Goal: Use online tool/utility: Utilize a website feature to perform a specific function

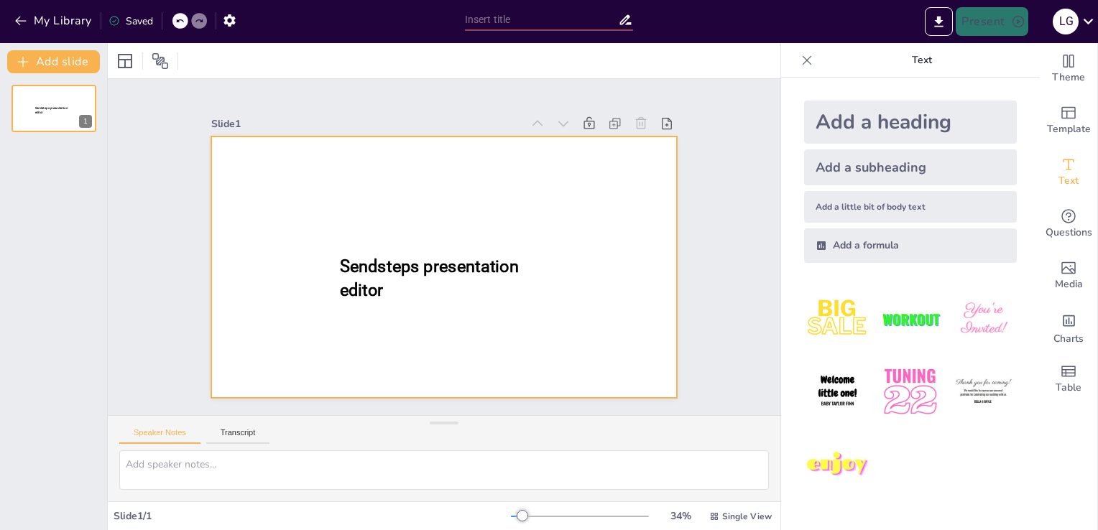
type input "New Sendsteps"
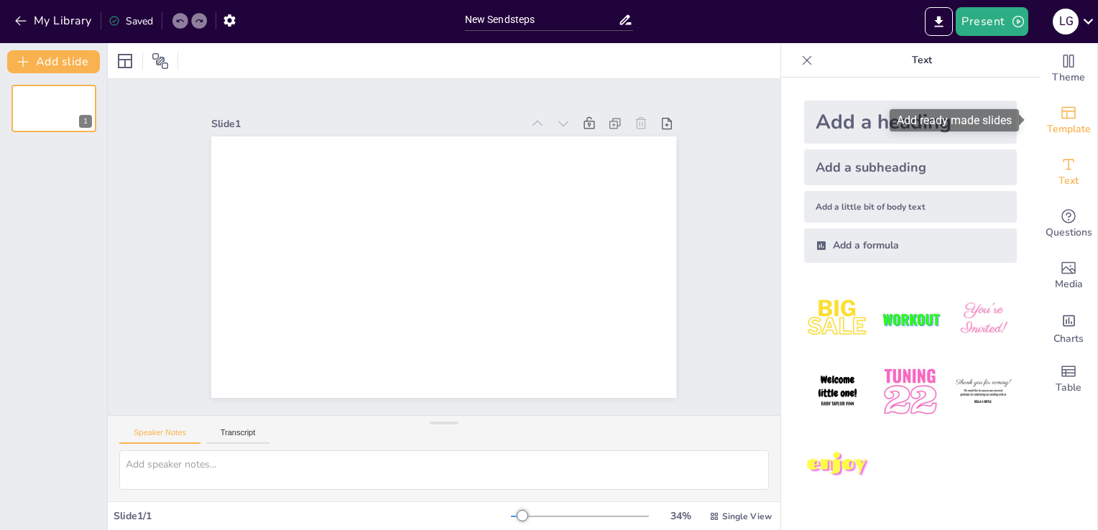
click at [1045, 116] on div "Template" at bounding box center [1068, 121] width 57 height 52
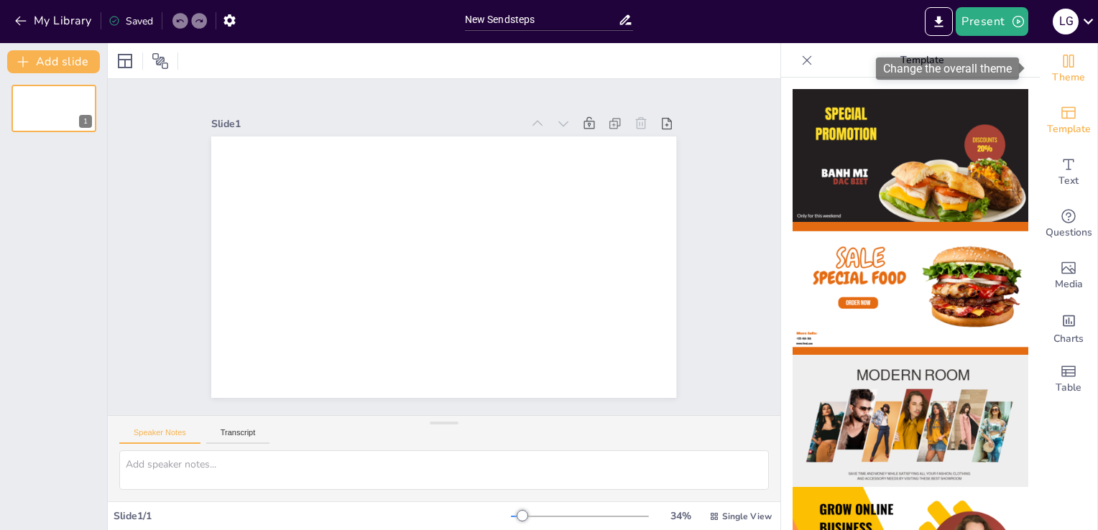
click at [1071, 75] on span "Theme" at bounding box center [1068, 78] width 33 height 16
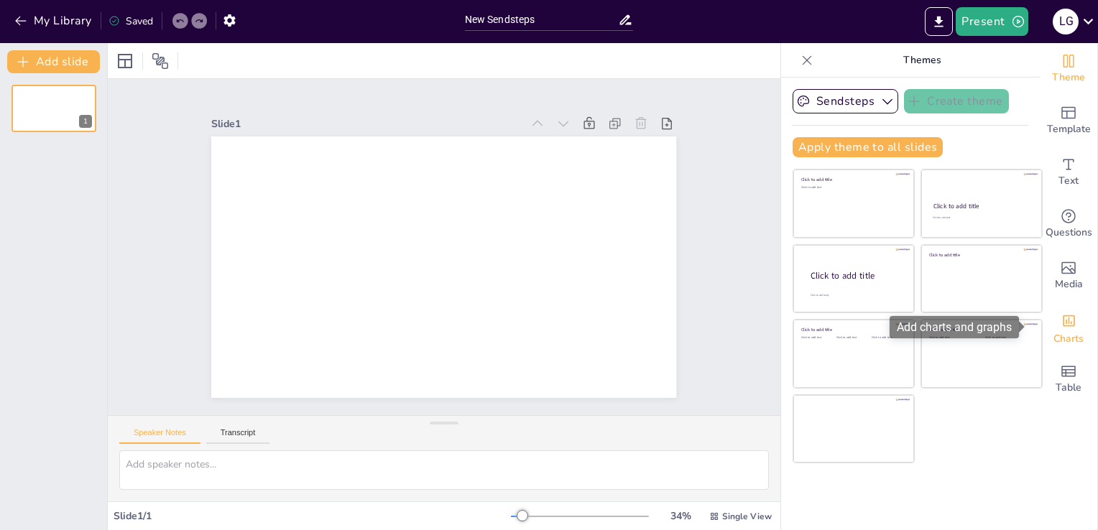
click at [1061, 329] on div "Add charts and graphs" at bounding box center [1068, 319] width 15 height 23
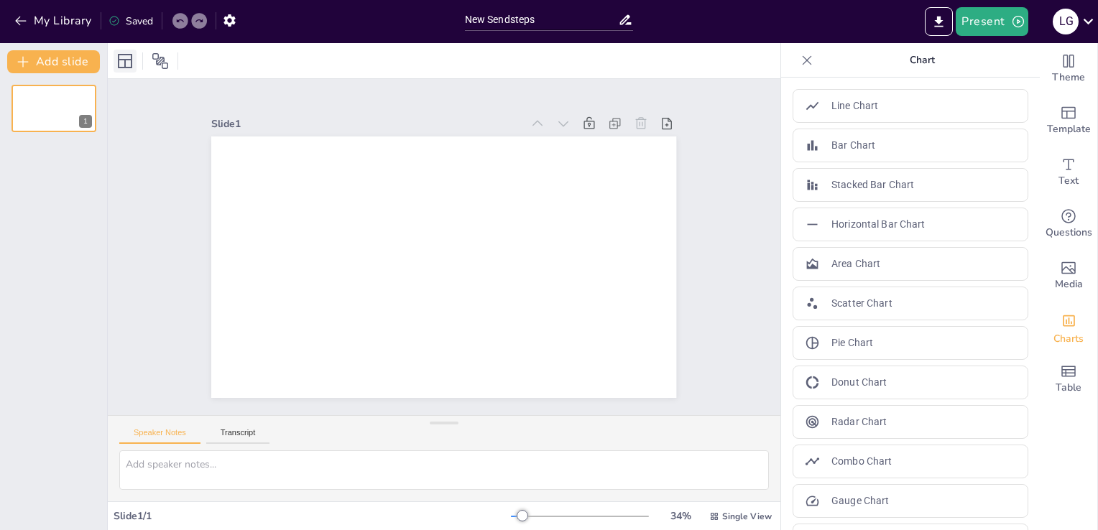
click at [129, 65] on icon at bounding box center [124, 60] width 17 height 17
click at [54, 188] on div "1" at bounding box center [53, 301] width 107 height 457
click at [1060, 169] on icon "Add text boxes" at bounding box center [1068, 164] width 17 height 17
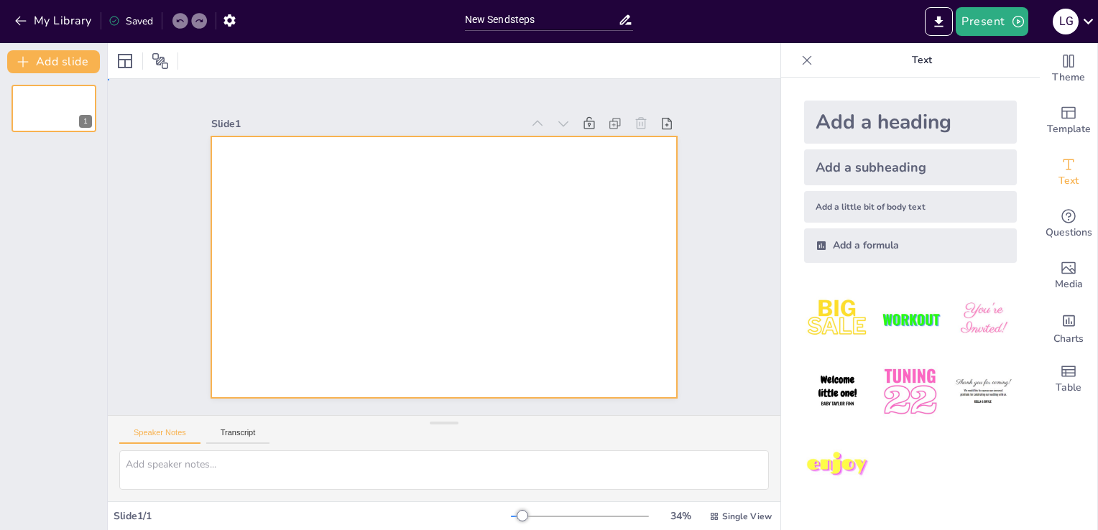
click at [436, 251] on div at bounding box center [443, 268] width 465 height 262
